Goal: Register for event/course

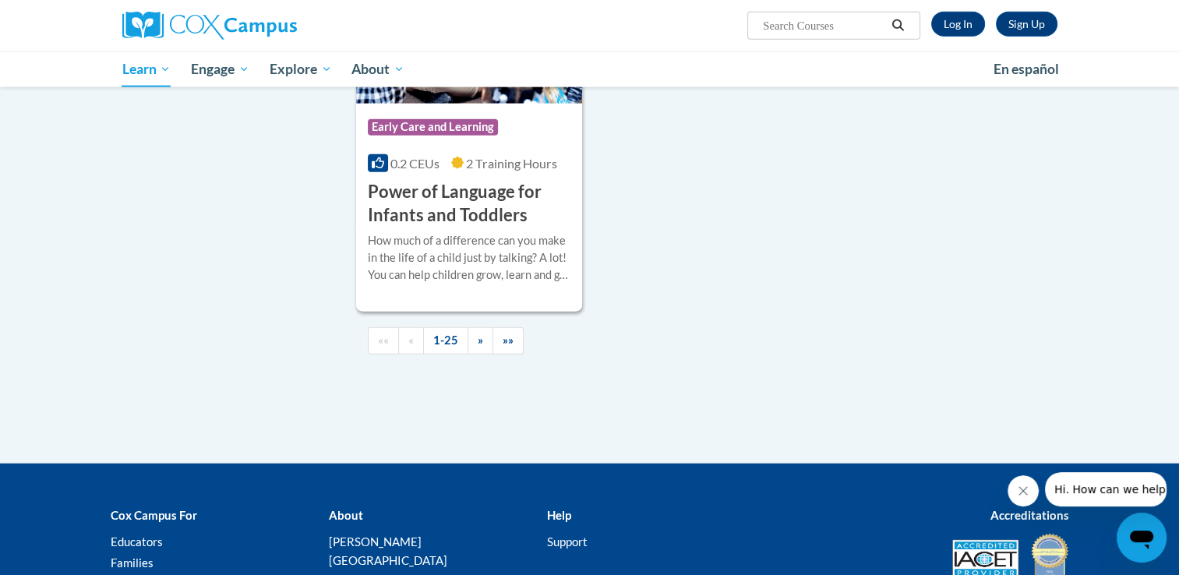
scroll to position [3698, 0]
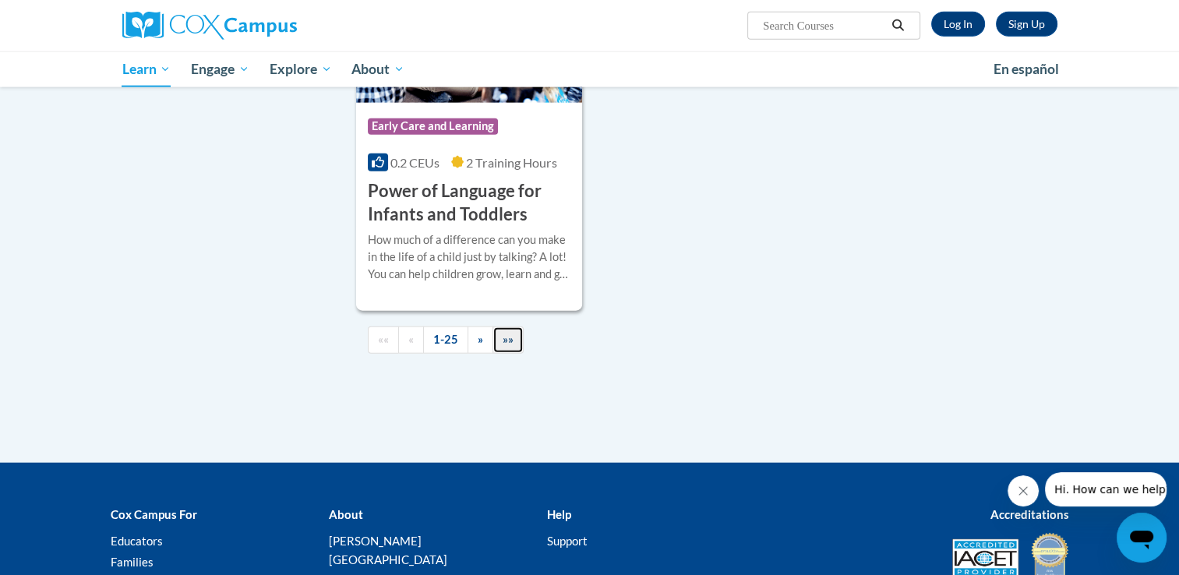
click at [502, 341] on span "»»" at bounding box center [507, 339] width 11 height 13
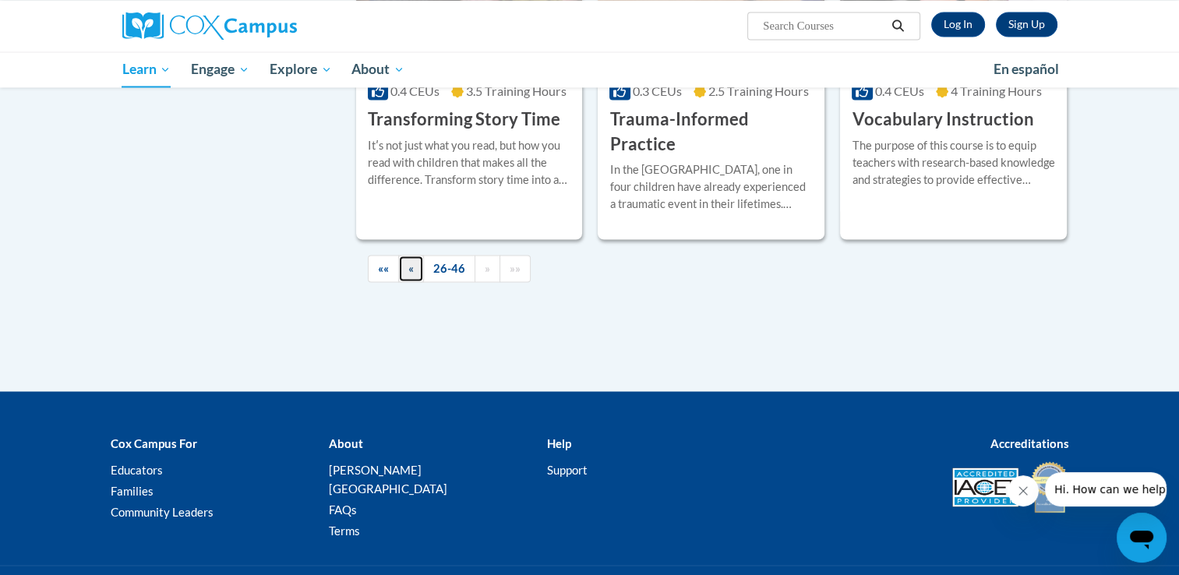
click at [404, 255] on link "«" at bounding box center [411, 268] width 26 height 27
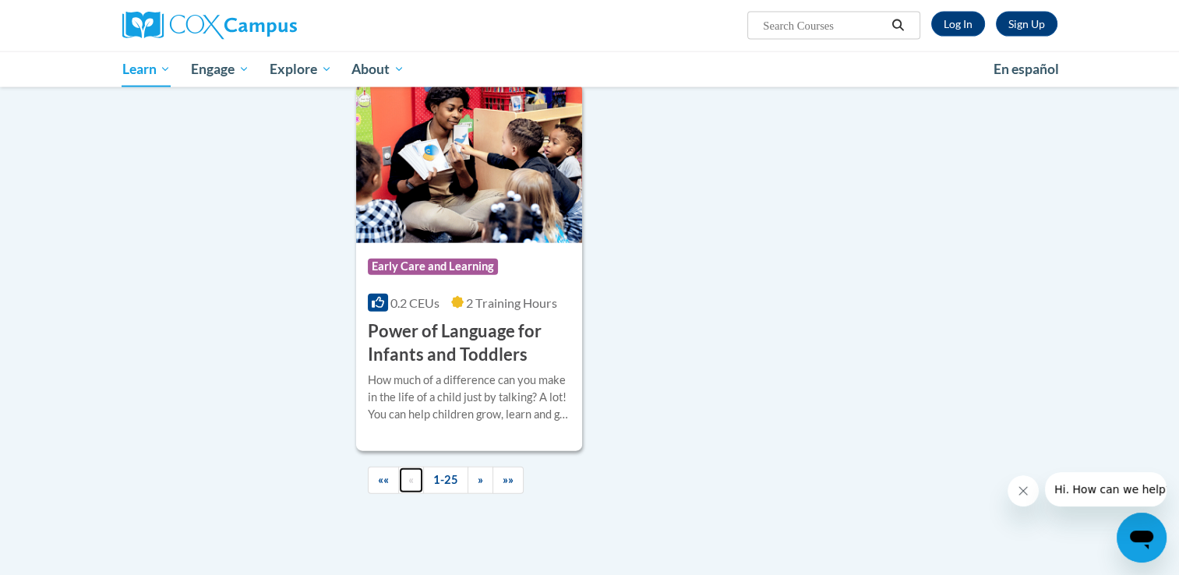
scroll to position [3563, 0]
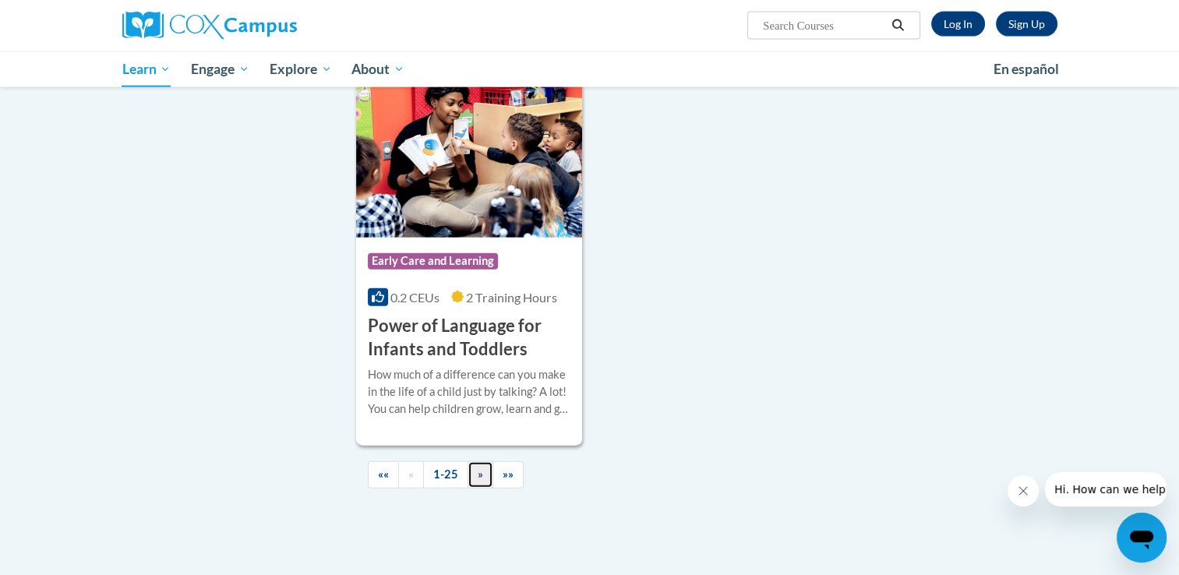
click at [473, 475] on link "»" at bounding box center [480, 474] width 26 height 27
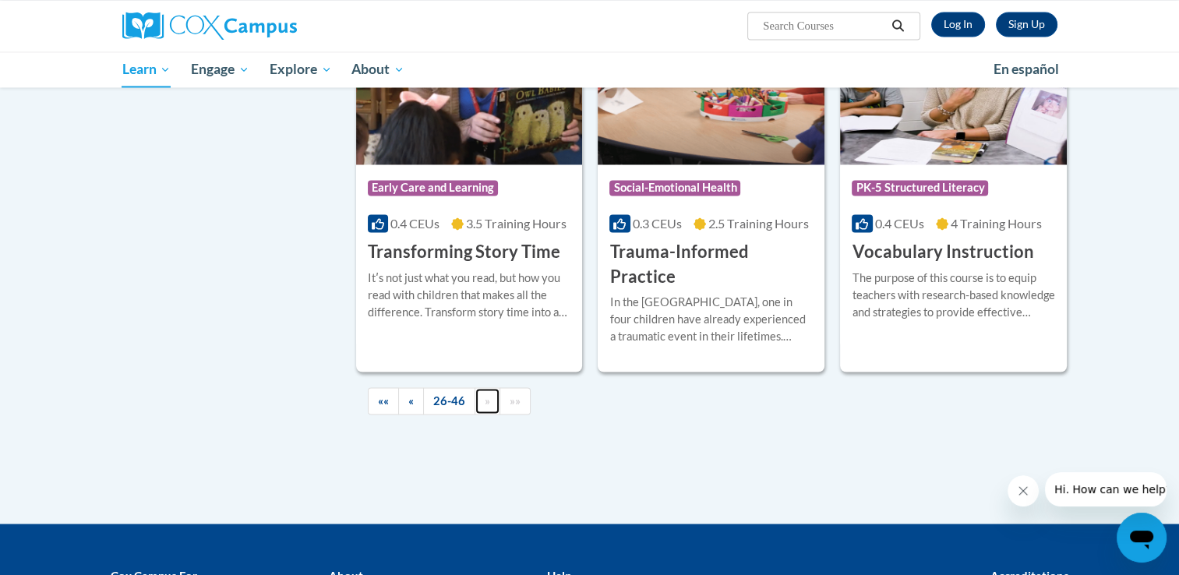
scroll to position [2806, 0]
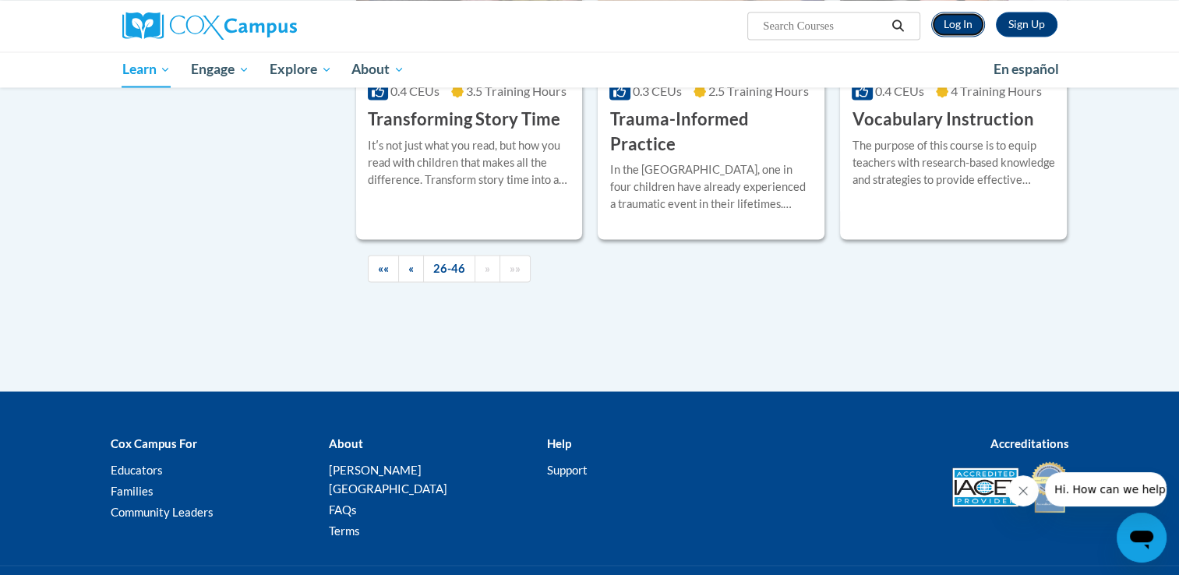
click at [951, 18] on link "Log In" at bounding box center [958, 24] width 54 height 25
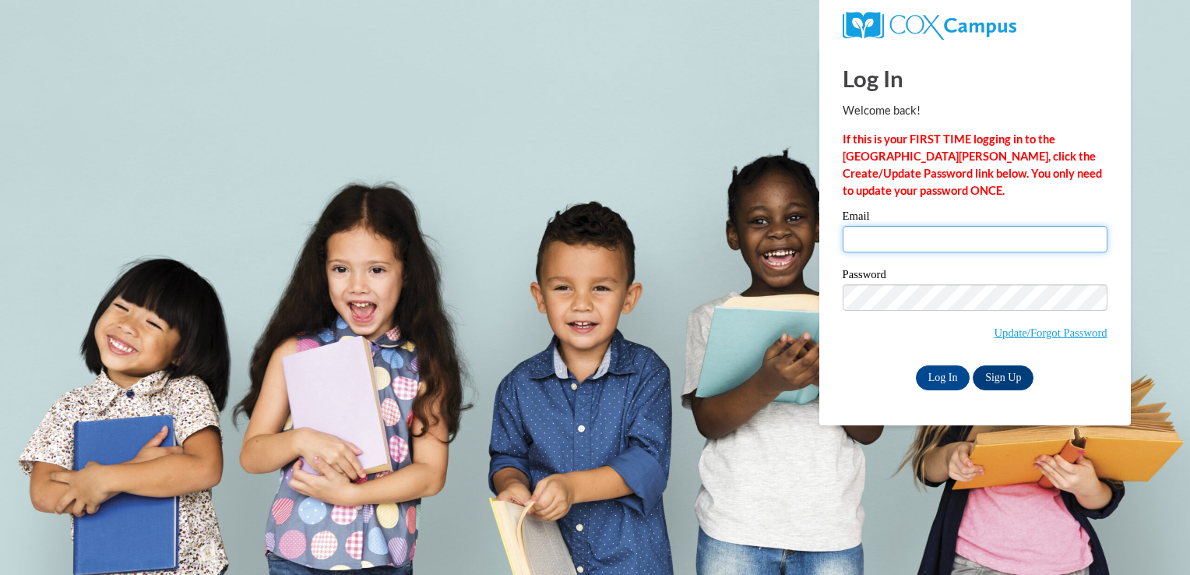
click at [878, 248] on input "Email" at bounding box center [975, 239] width 265 height 26
type input "ssykes@sshouse.com"
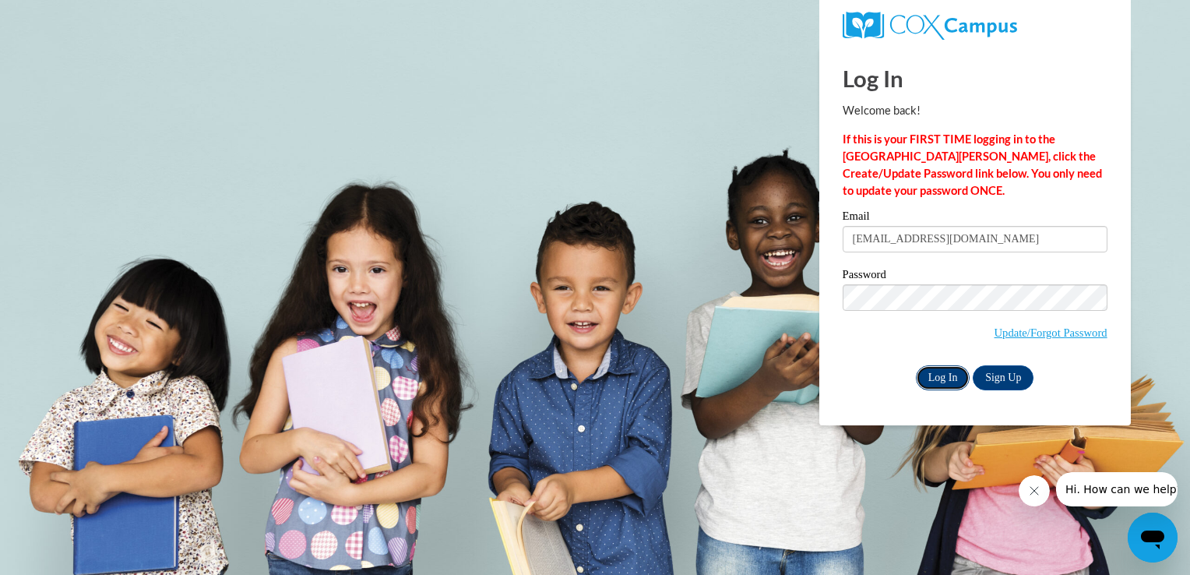
click at [929, 378] on input "Log In" at bounding box center [943, 377] width 55 height 25
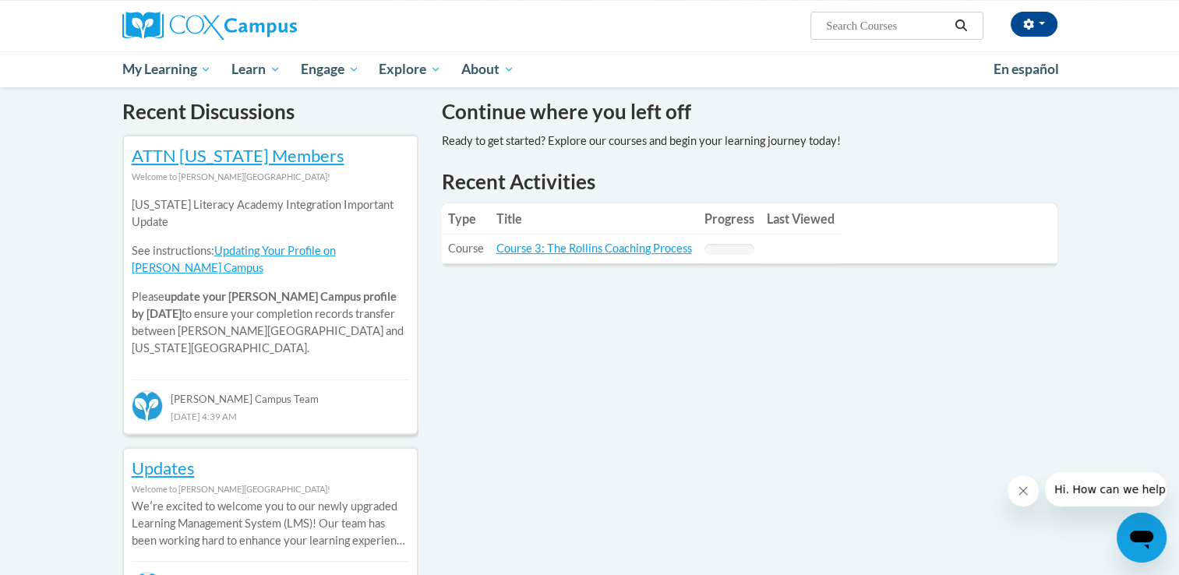
scroll to position [473, 0]
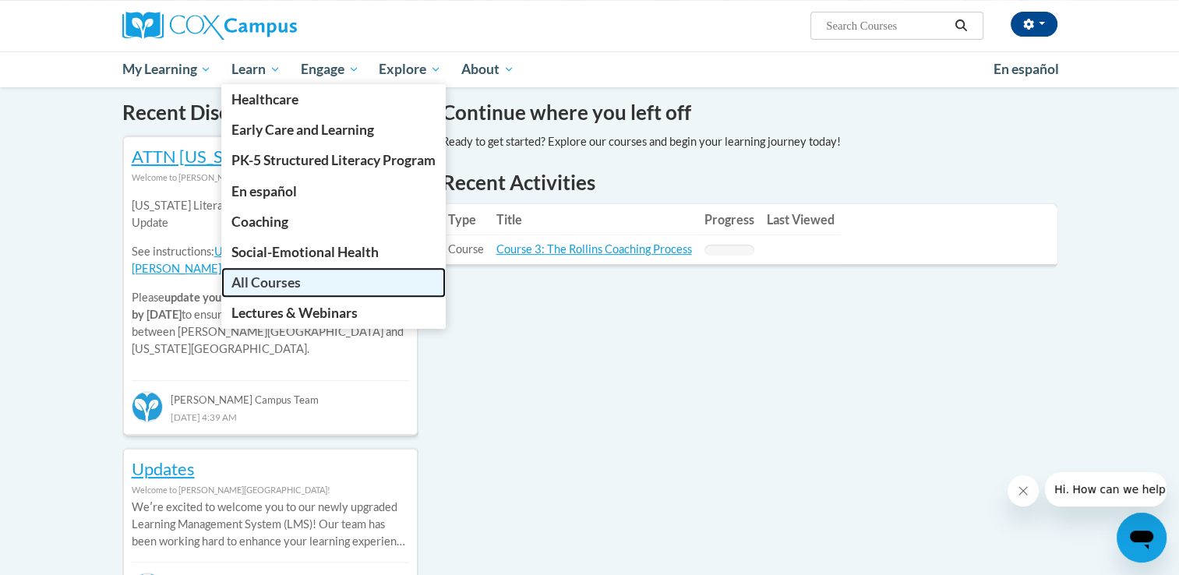
click at [270, 287] on span "All Courses" at bounding box center [265, 282] width 69 height 16
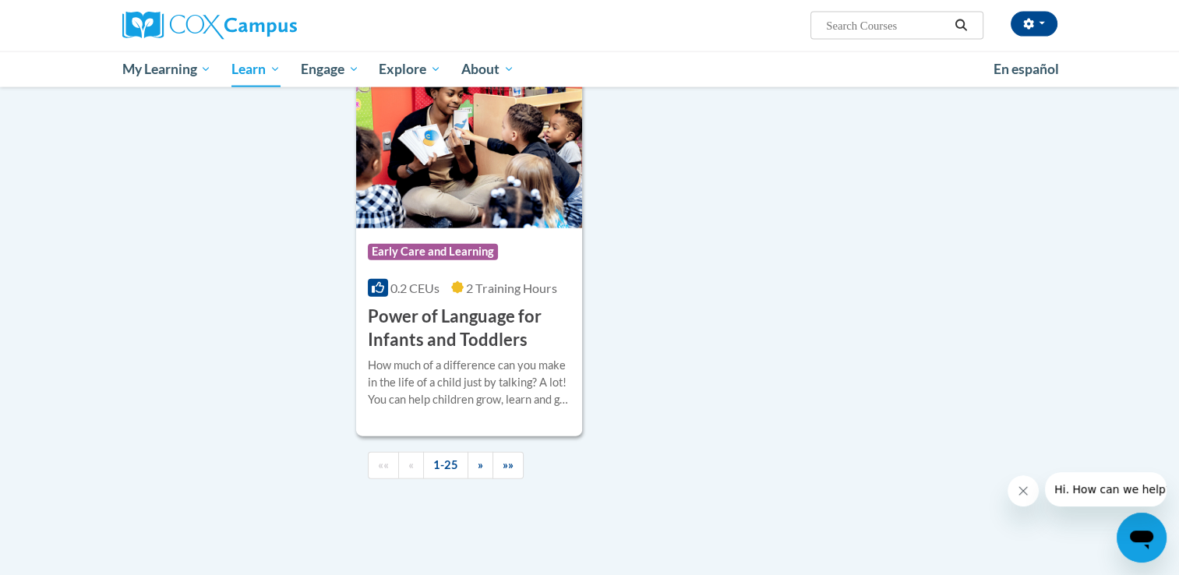
scroll to position [3587, 0]
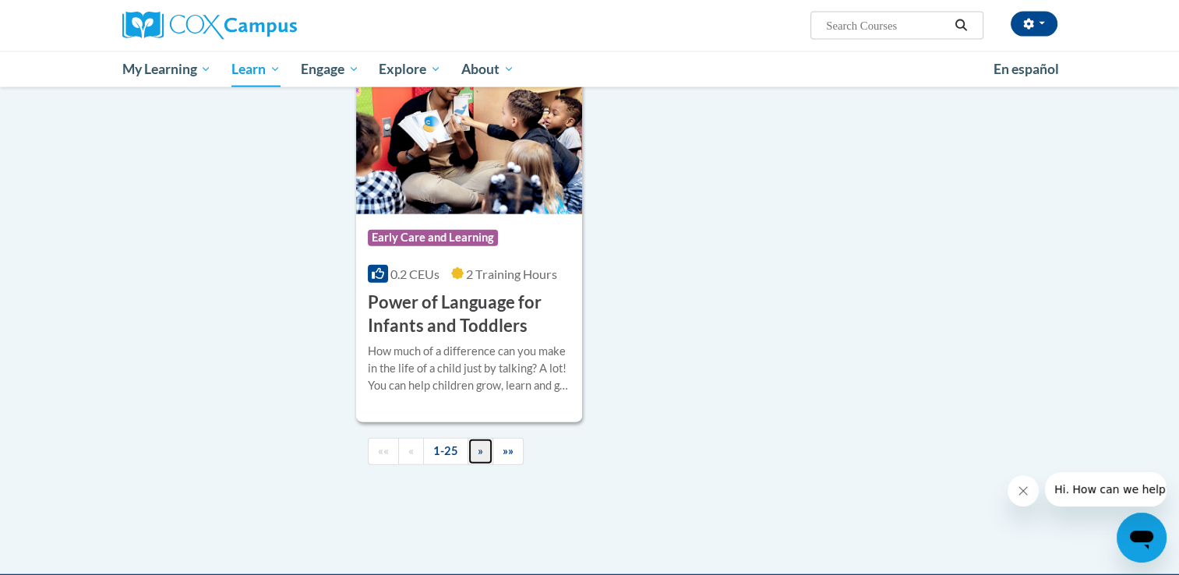
click at [474, 449] on link "»" at bounding box center [480, 451] width 26 height 27
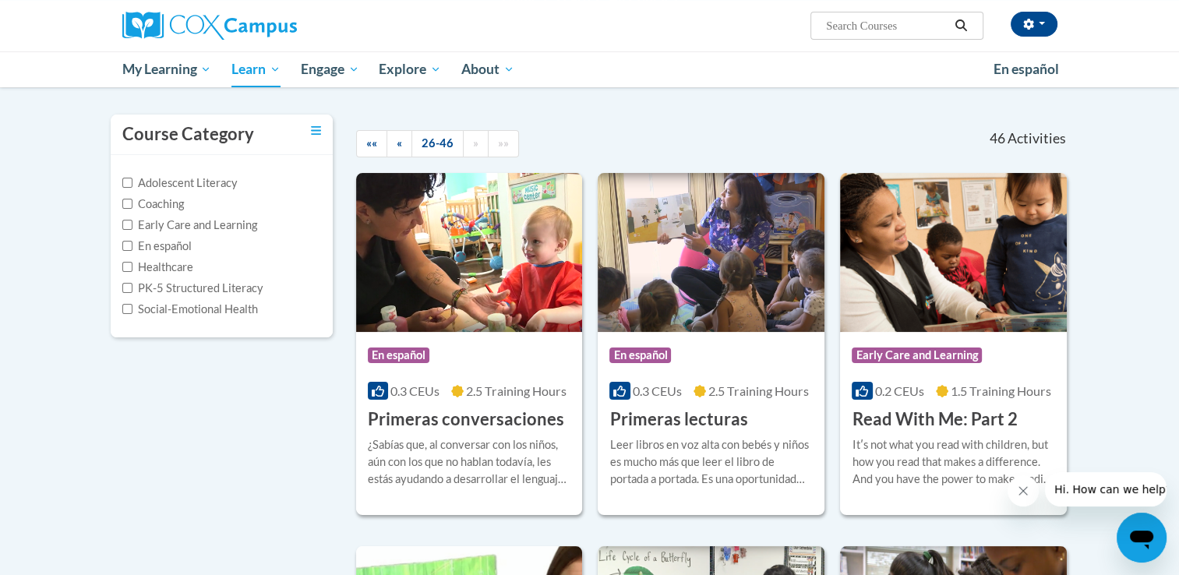
scroll to position [122, 0]
click at [126, 219] on input "Early Care and Learning" at bounding box center [127, 224] width 10 height 10
checkbox input "true"
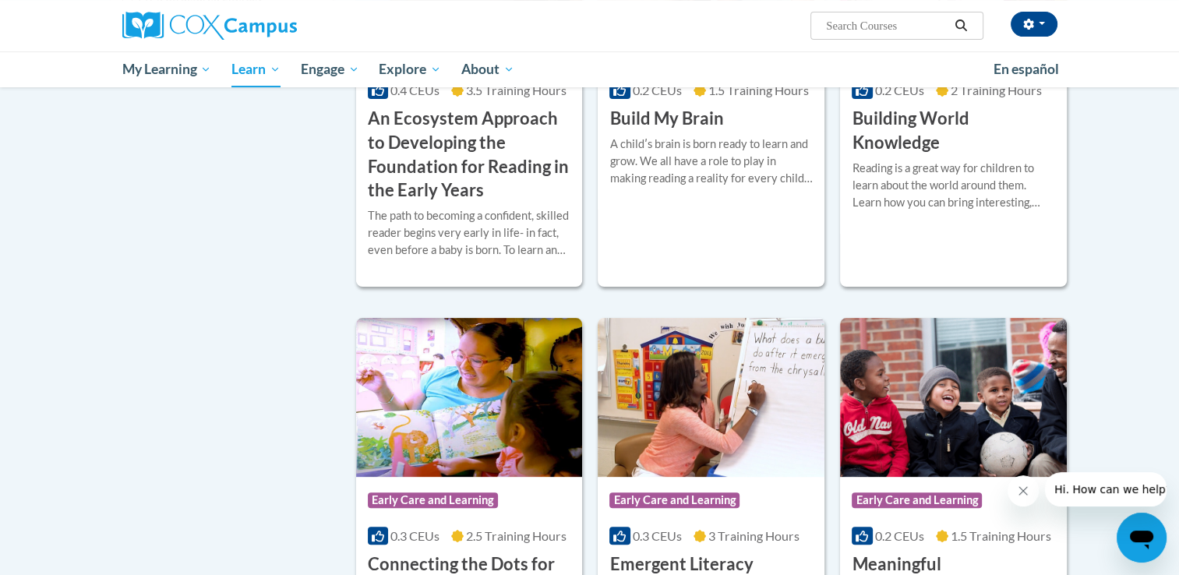
scroll to position [0, 0]
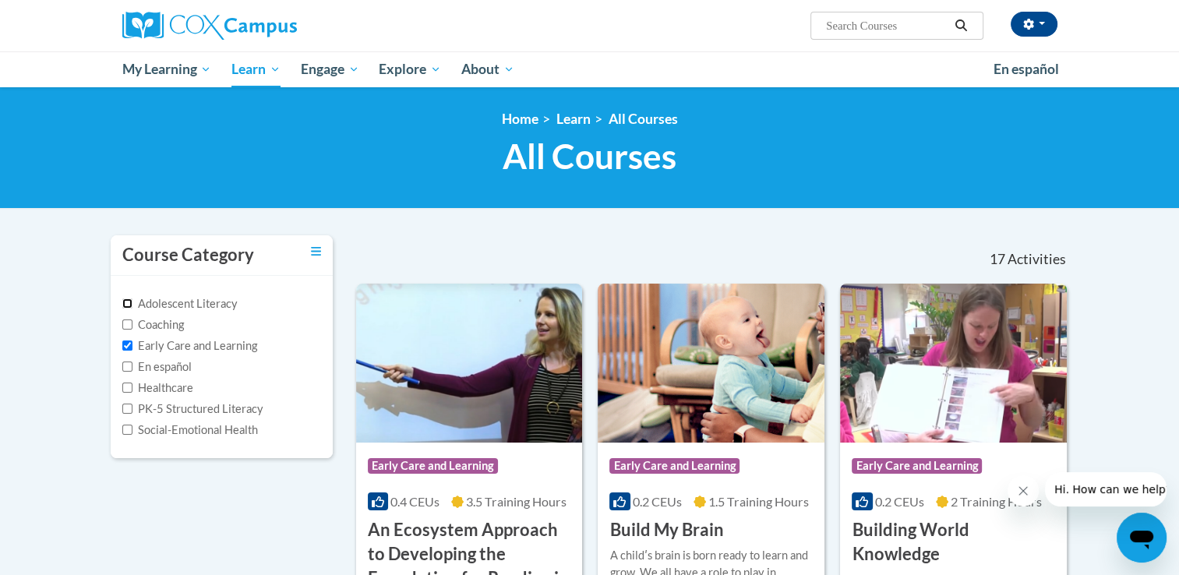
click at [129, 304] on input "Adolescent Literacy" at bounding box center [127, 303] width 10 height 10
checkbox input "true"
click at [127, 321] on input "Coaching" at bounding box center [127, 324] width 10 height 10
checkbox input "true"
click at [126, 363] on input "En español" at bounding box center [127, 366] width 10 height 10
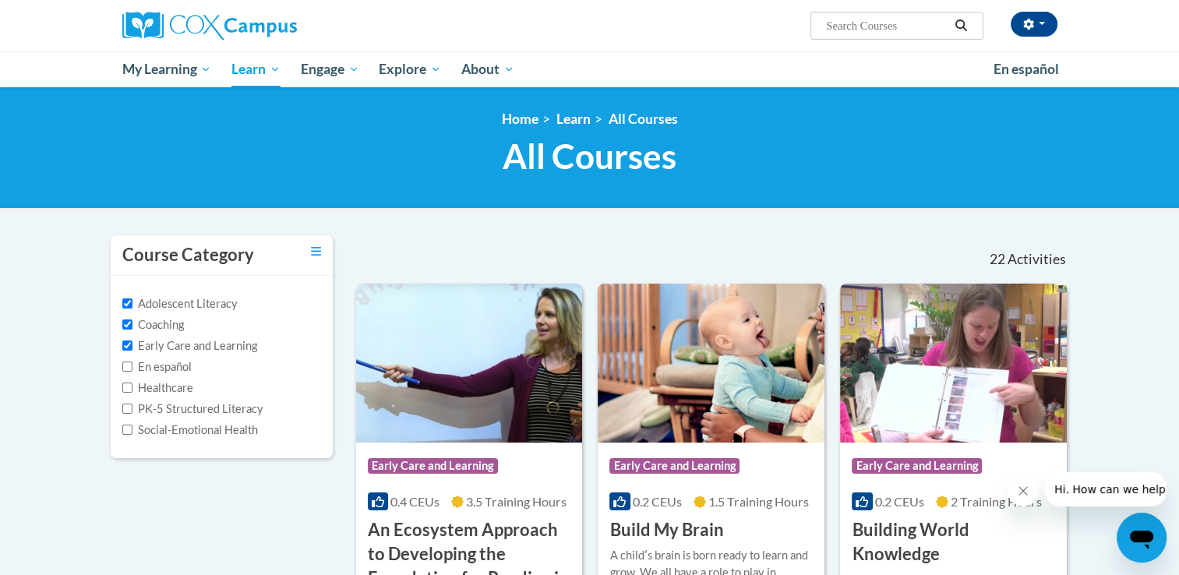
checkbox input "true"
click at [125, 391] on input "Healthcare" at bounding box center [127, 388] width 10 height 10
checkbox input "true"
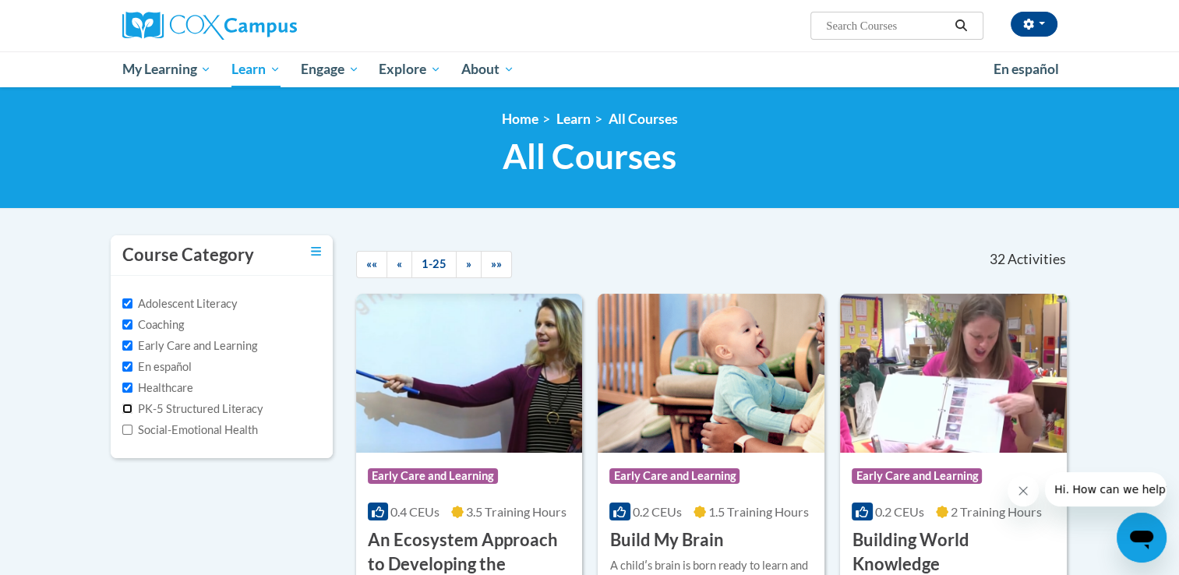
click at [126, 410] on input "PK-5 Structured Literacy" at bounding box center [127, 409] width 10 height 10
checkbox input "true"
click at [127, 428] on input "Social-Emotional Health" at bounding box center [127, 430] width 10 height 10
checkbox input "true"
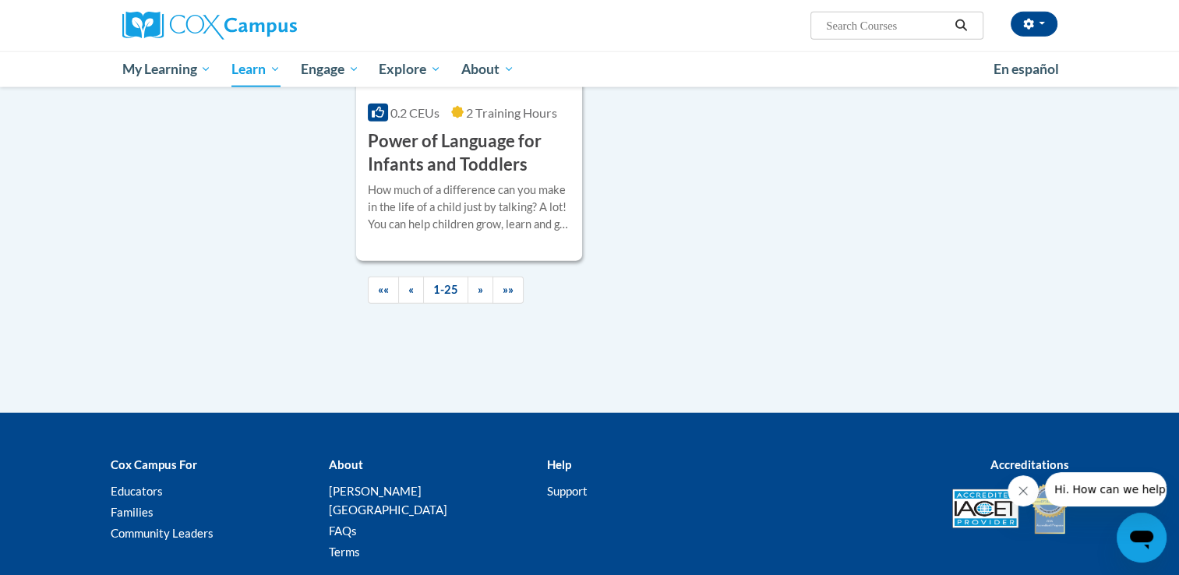
scroll to position [3747, 0]
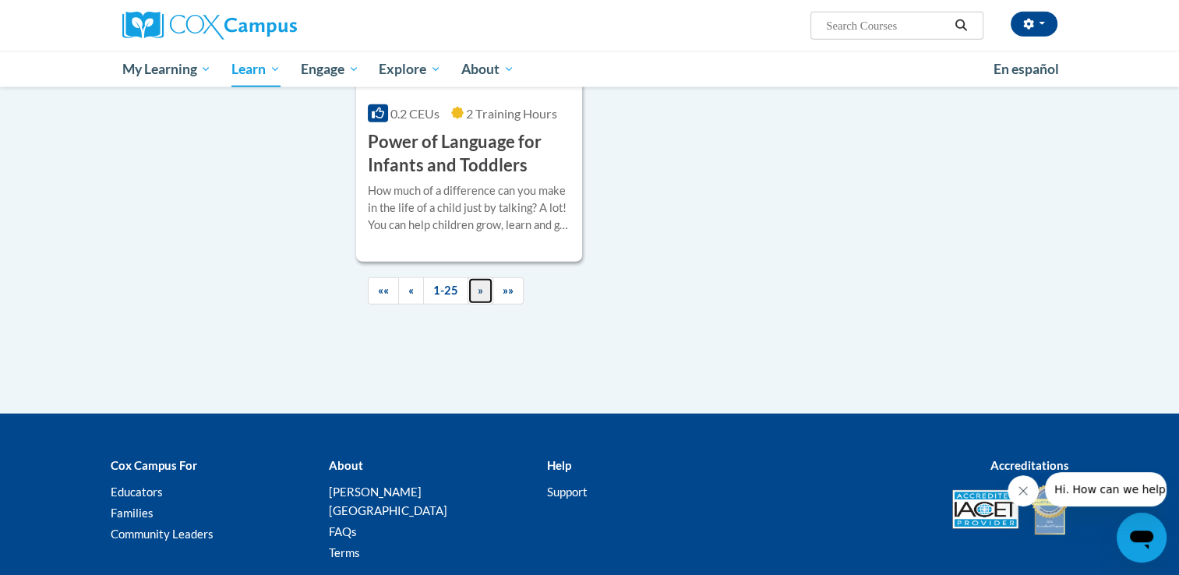
click at [478, 290] on span "»" at bounding box center [480, 290] width 5 height 13
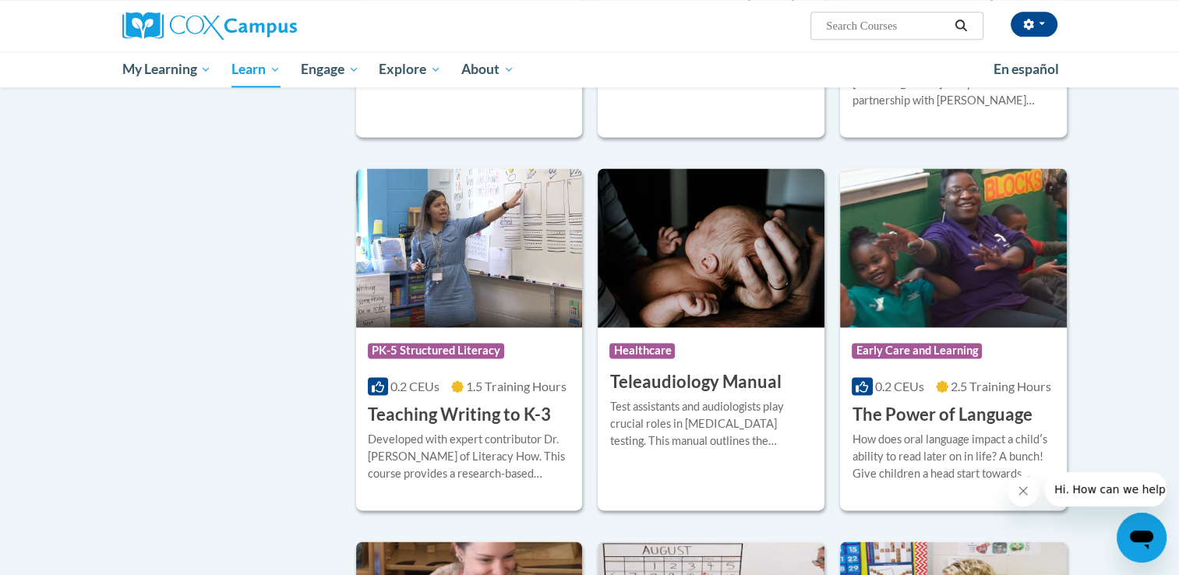
scroll to position [2153, 0]
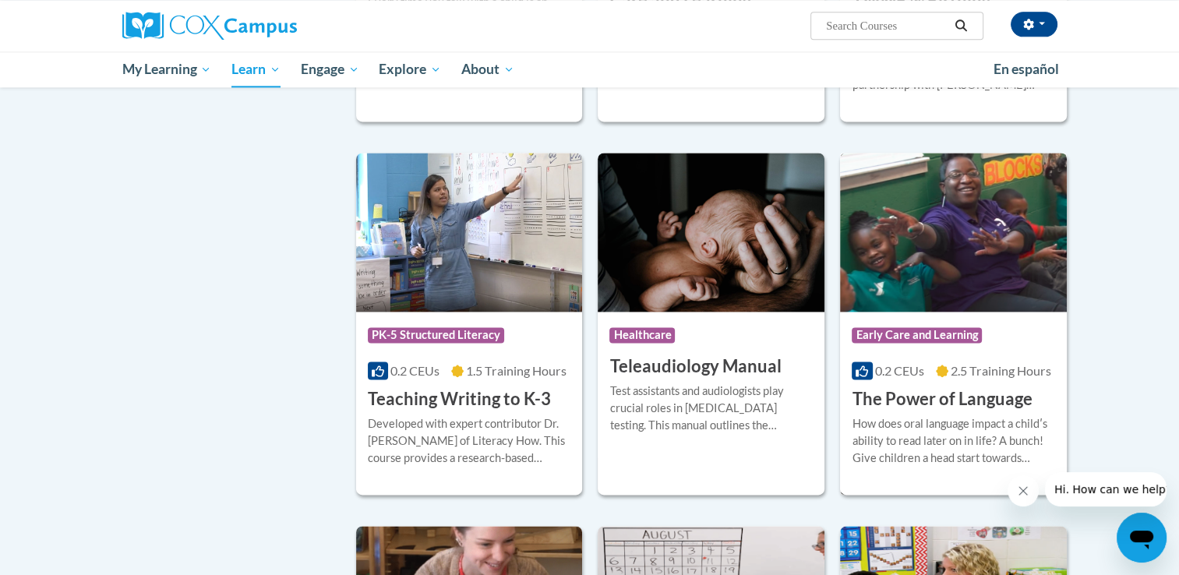
click at [927, 185] on img at bounding box center [953, 232] width 227 height 159
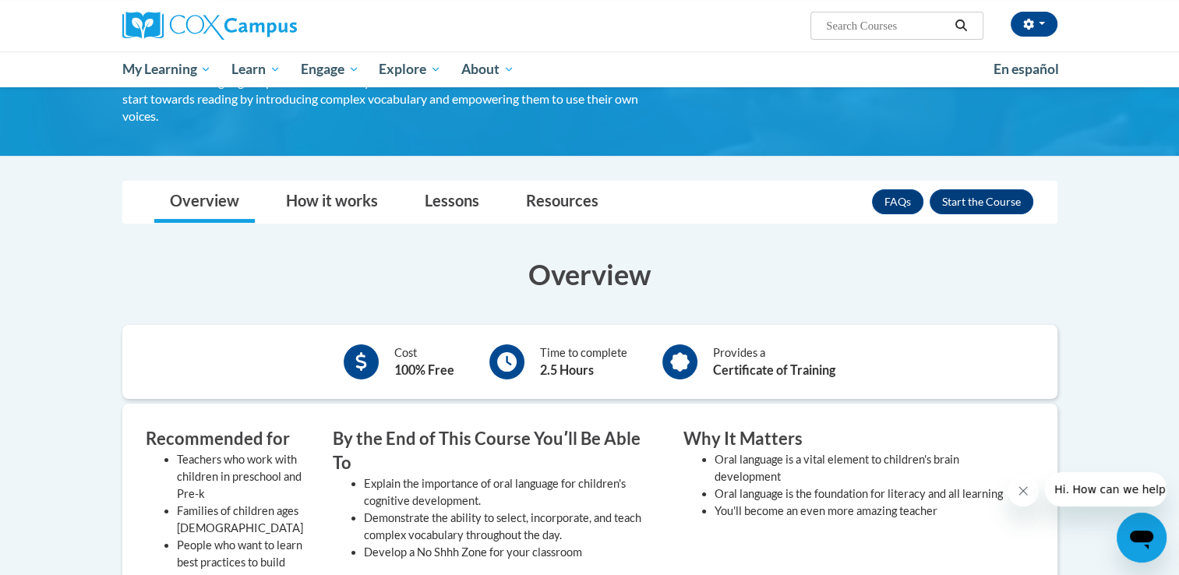
scroll to position [161, 0]
